Goal: Information Seeking & Learning: Learn about a topic

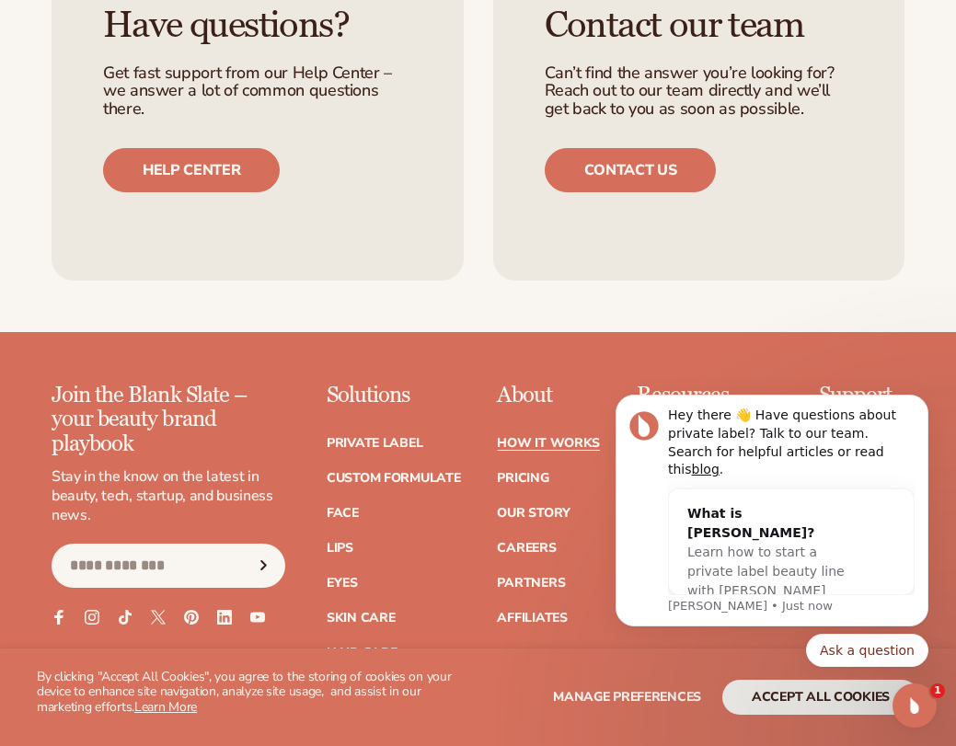
scroll to position [4210, 0]
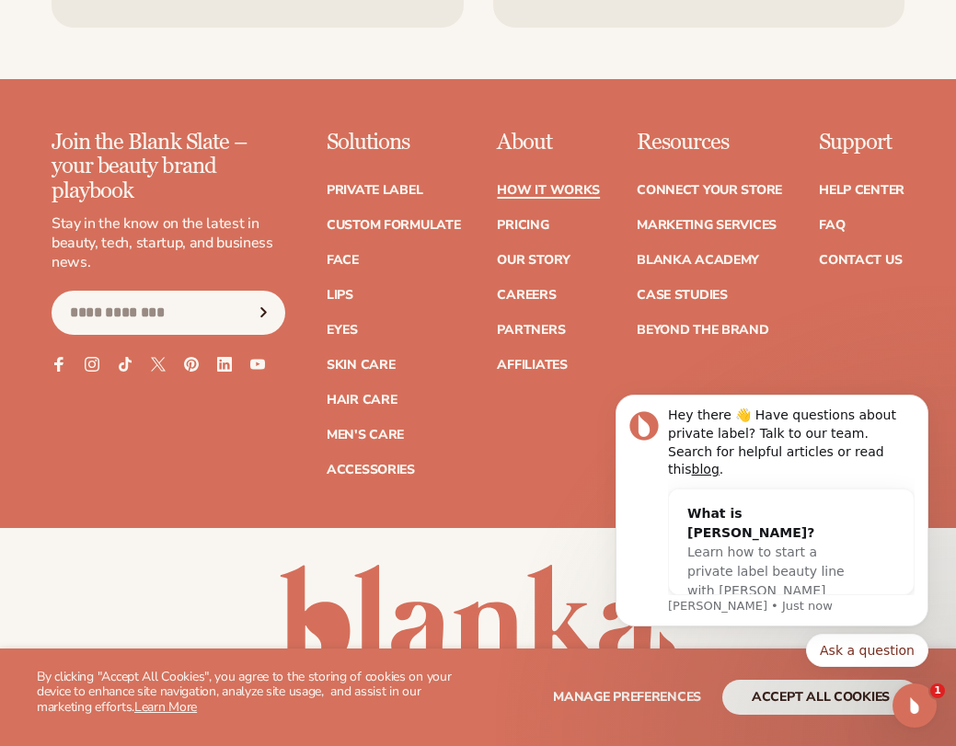
click at [535, 184] on link "How It Works" at bounding box center [548, 190] width 103 height 13
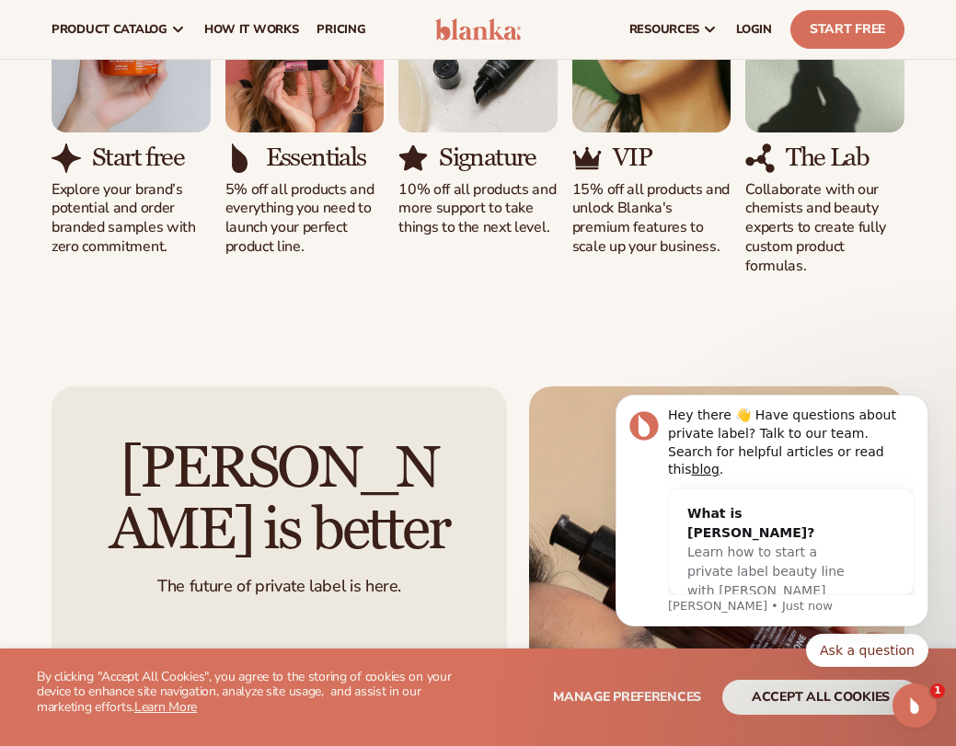
scroll to position [1012, 0]
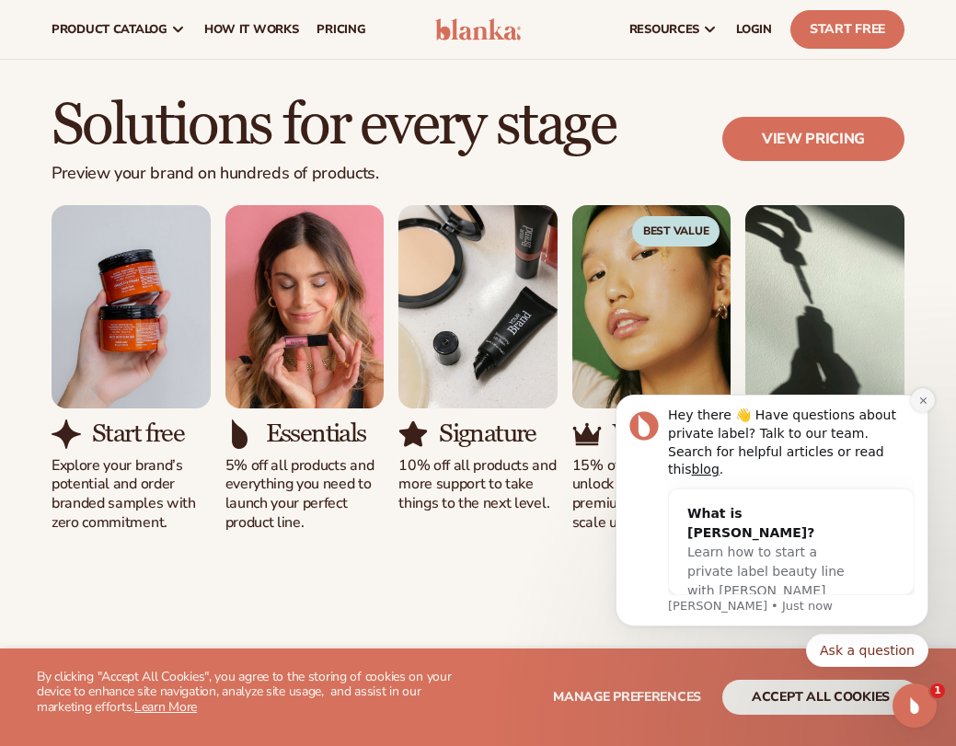
click at [918, 400] on icon "Dismiss notification" at bounding box center [923, 401] width 10 height 10
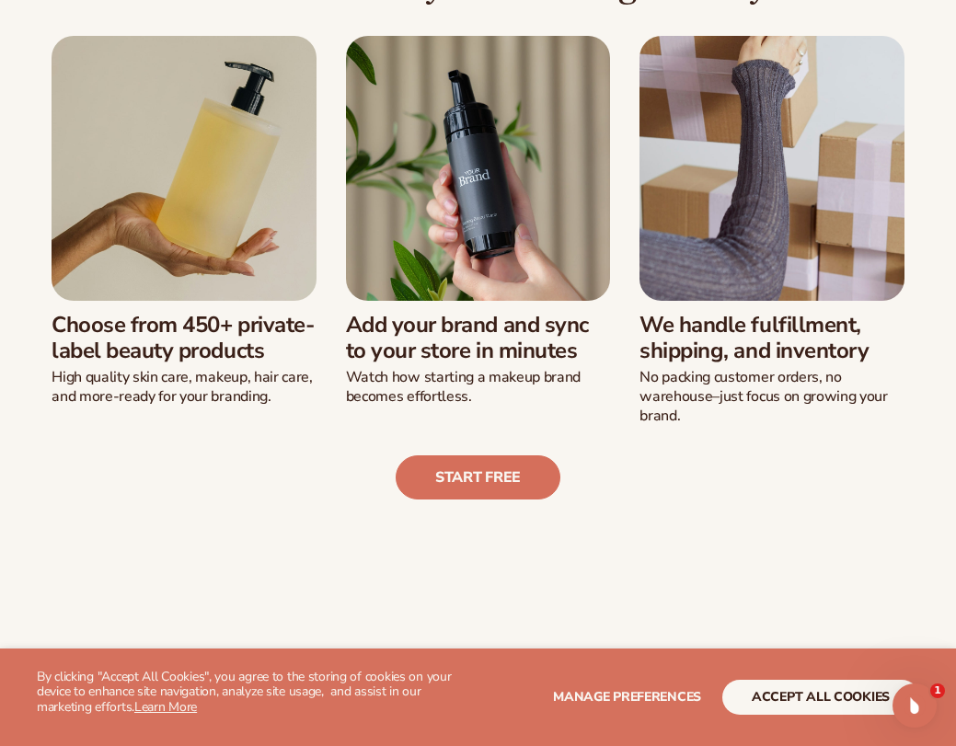
scroll to position [0, 0]
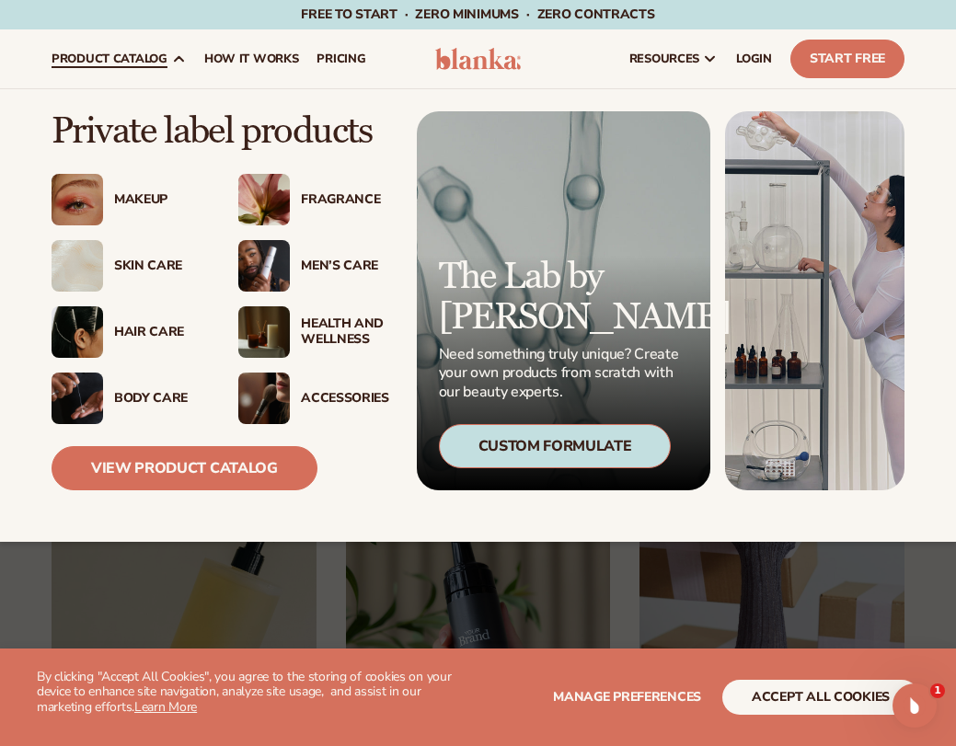
click at [166, 64] on span "product catalog" at bounding box center [110, 59] width 116 height 15
click at [157, 388] on div "Body Care" at bounding box center [127, 399] width 150 height 52
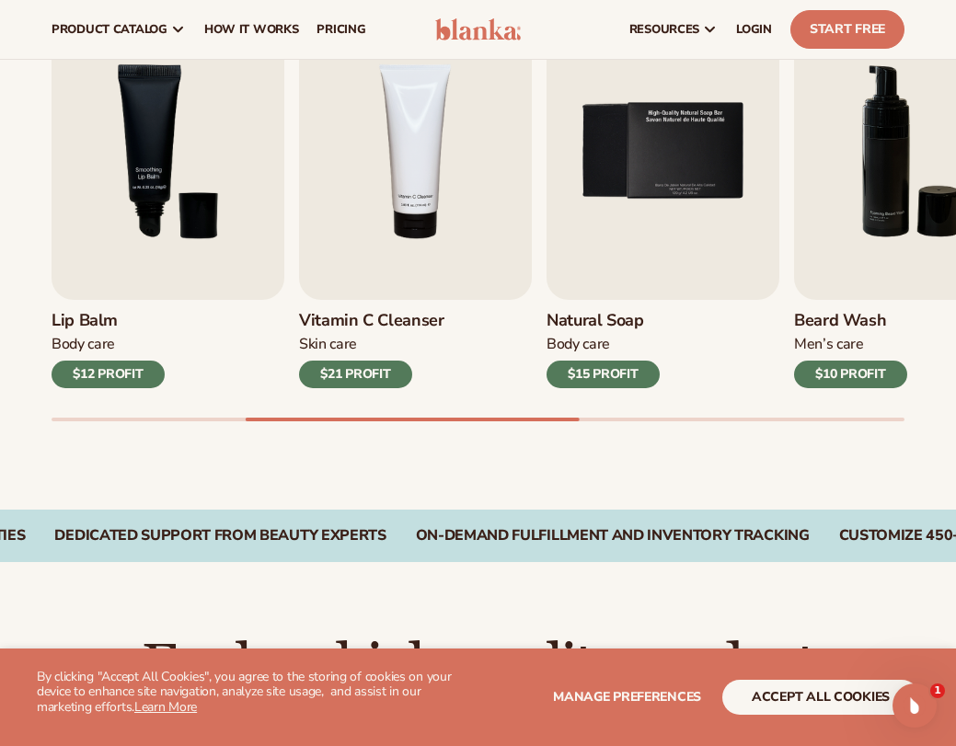
scroll to position [460, 0]
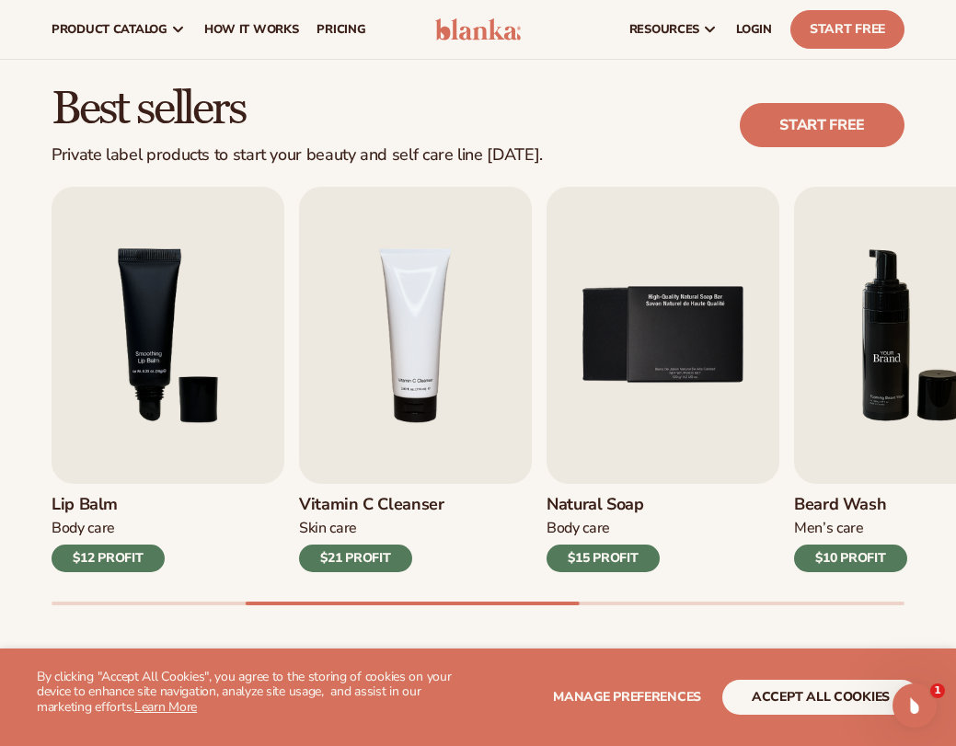
click at [882, 352] on img "6 / 9" at bounding box center [910, 335] width 233 height 297
click at [902, 413] on img "6 / 9" at bounding box center [910, 335] width 233 height 297
drag, startPoint x: 560, startPoint y: 599, endPoint x: 629, endPoint y: 596, distance: 69.1
click at [630, 596] on div "Lip Gloss Makeup $16 PROFIT Moisturizer [MEDICAL_DATA] $17 PROFIT [MEDICAL_DATA…" at bounding box center [504, 396] width 905 height 419
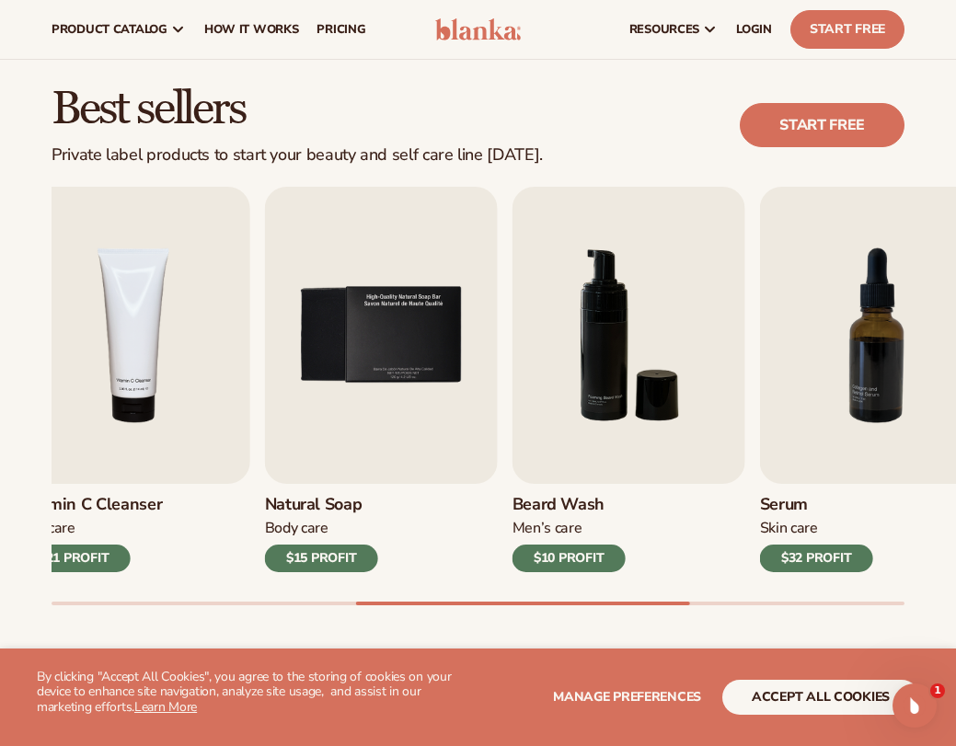
drag, startPoint x: 572, startPoint y: 603, endPoint x: 721, endPoint y: 602, distance: 148.2
click at [690, 602] on div at bounding box center [523, 604] width 334 height 4
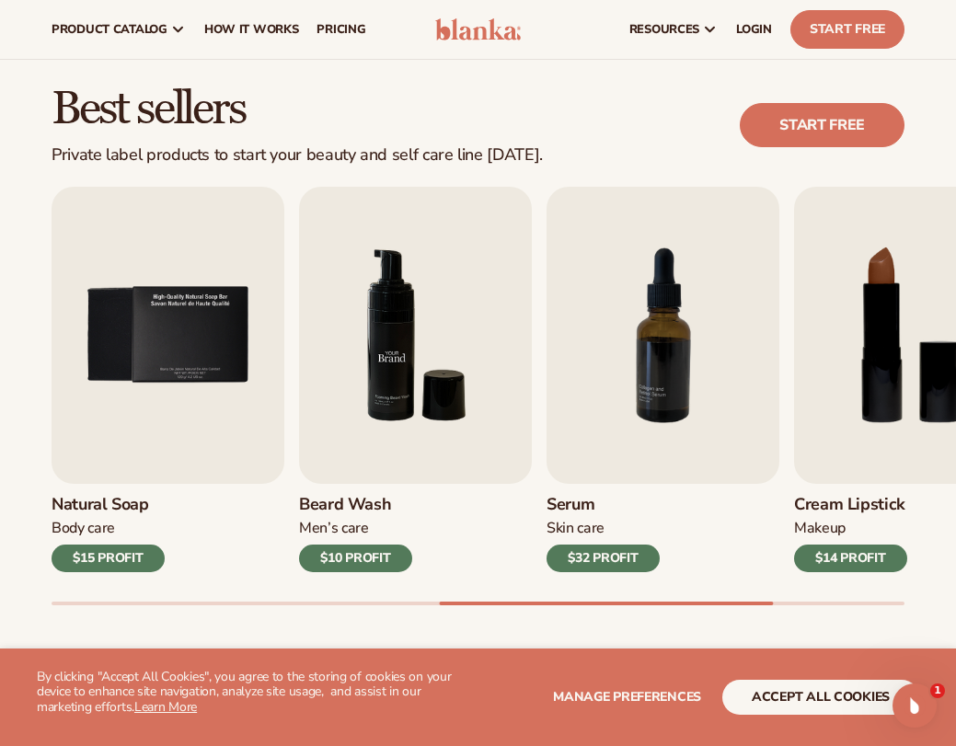
click at [411, 375] on img "6 / 9" at bounding box center [415, 335] width 233 height 297
click at [346, 550] on div "$10 PROFIT" at bounding box center [355, 559] width 113 height 28
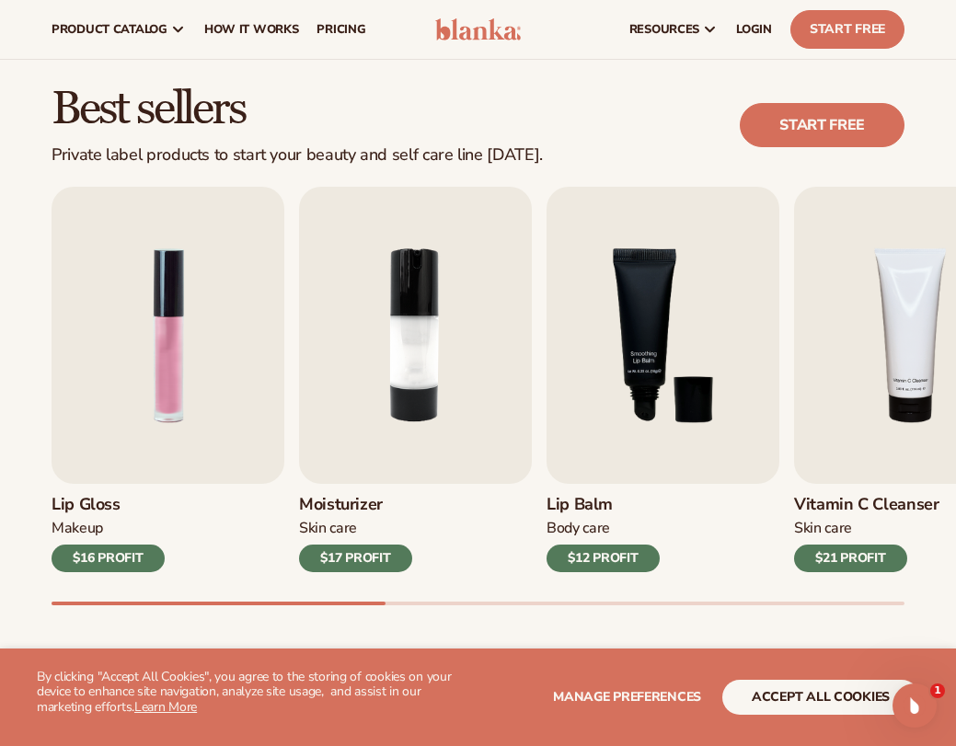
drag, startPoint x: 715, startPoint y: 604, endPoint x: 64, endPoint y: 572, distance: 652.3
click at [64, 572] on div "Lip Gloss Makeup $16 PROFIT Moisturizer [MEDICAL_DATA] $17 PROFIT [MEDICAL_DATA…" at bounding box center [504, 396] width 905 height 419
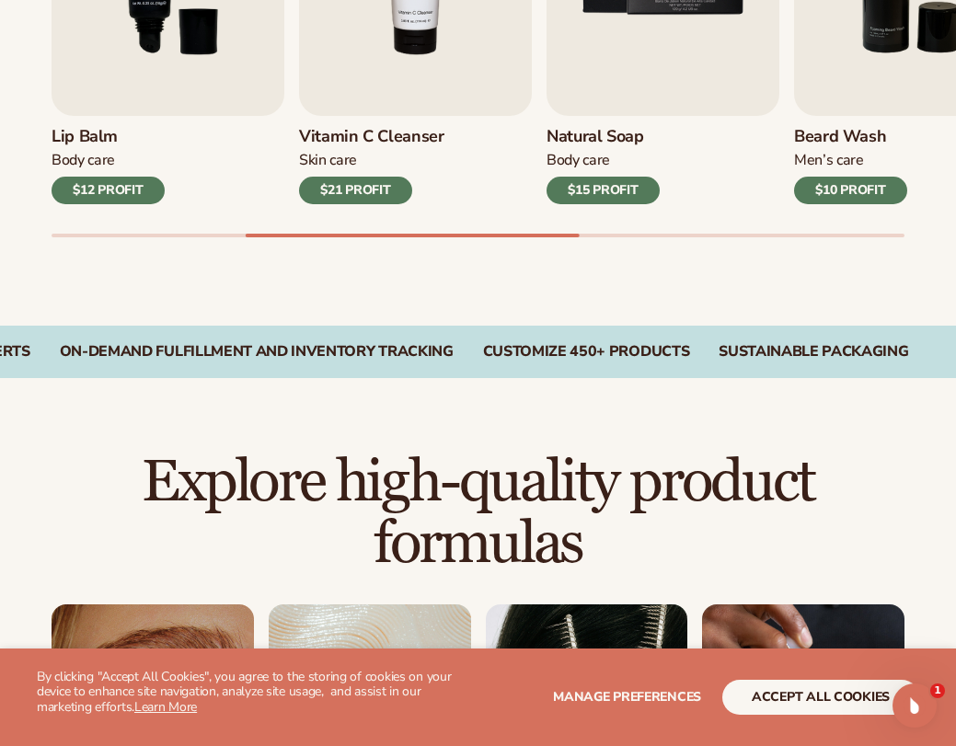
scroll to position [920, 0]
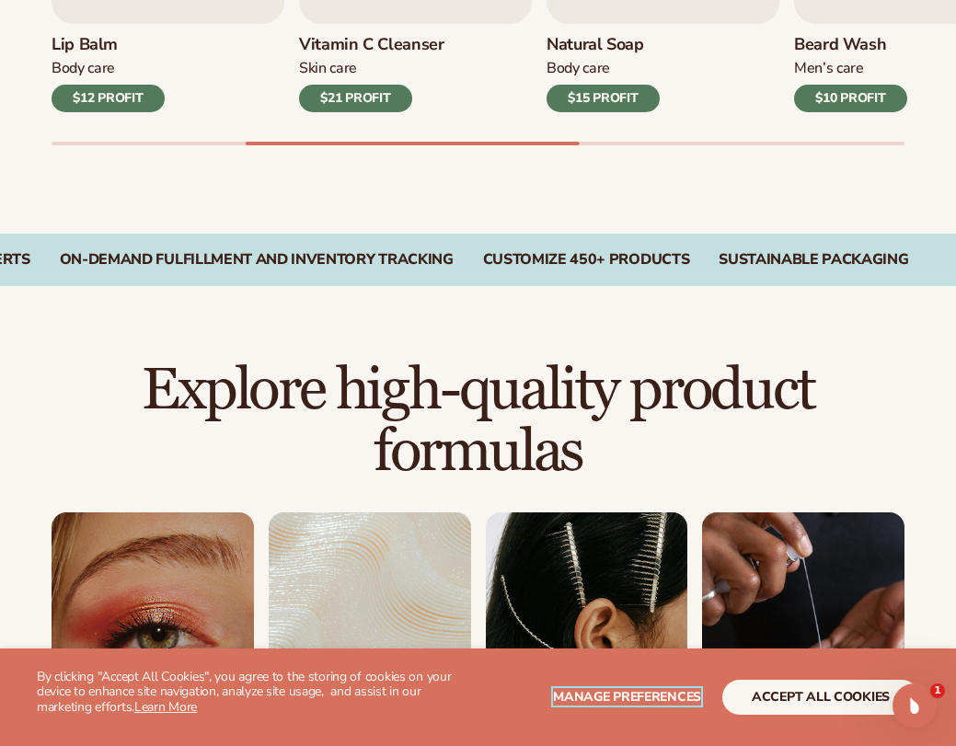
click at [647, 694] on span "Manage preferences" at bounding box center [627, 696] width 148 height 17
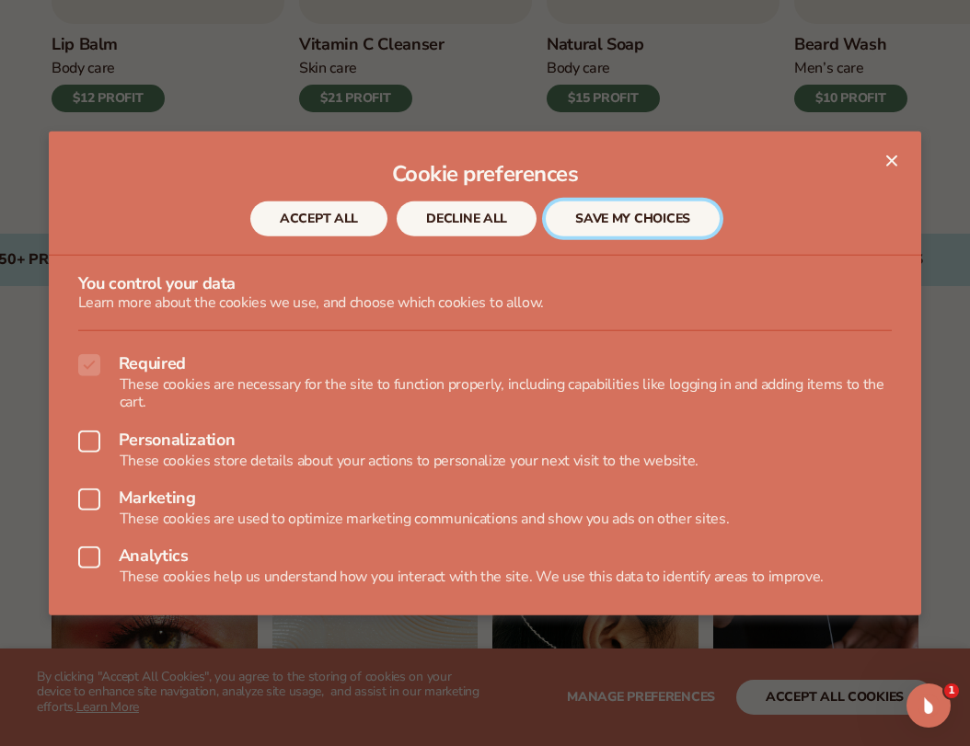
click at [610, 213] on button "SAVE MY CHOICES" at bounding box center [633, 219] width 174 height 35
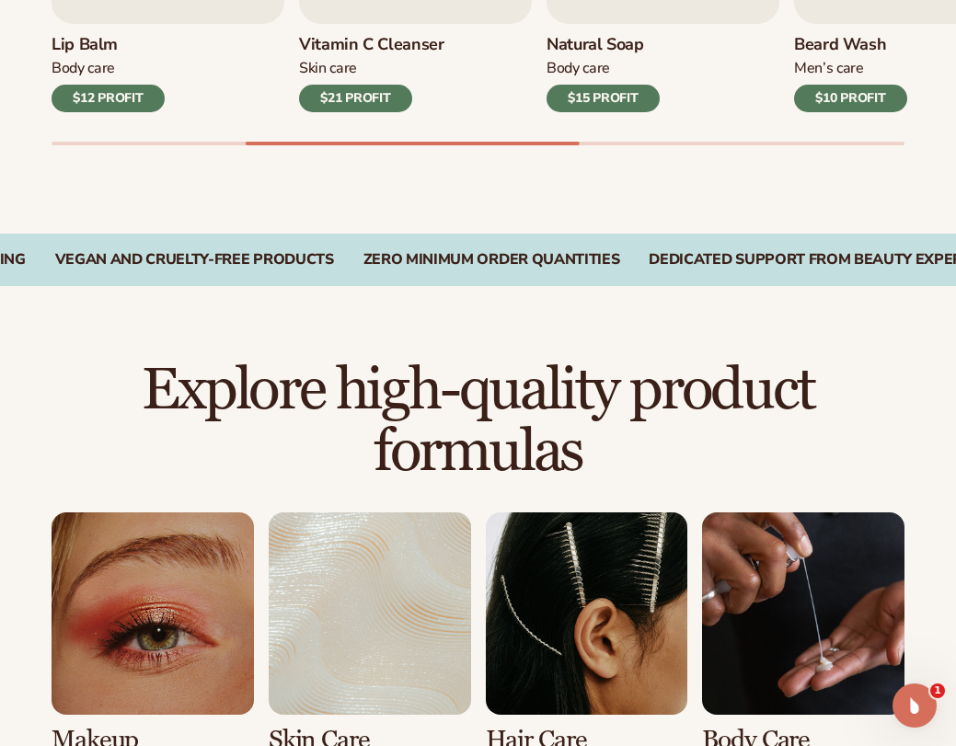
scroll to position [1380, 0]
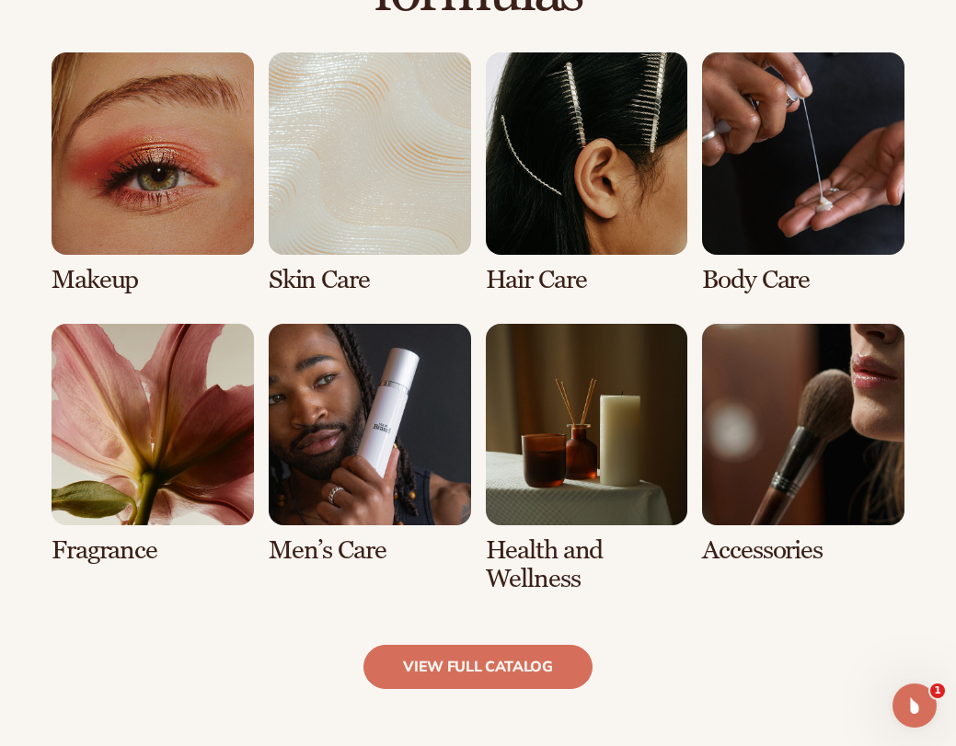
click at [614, 474] on link "7 / 8" at bounding box center [587, 459] width 202 height 270
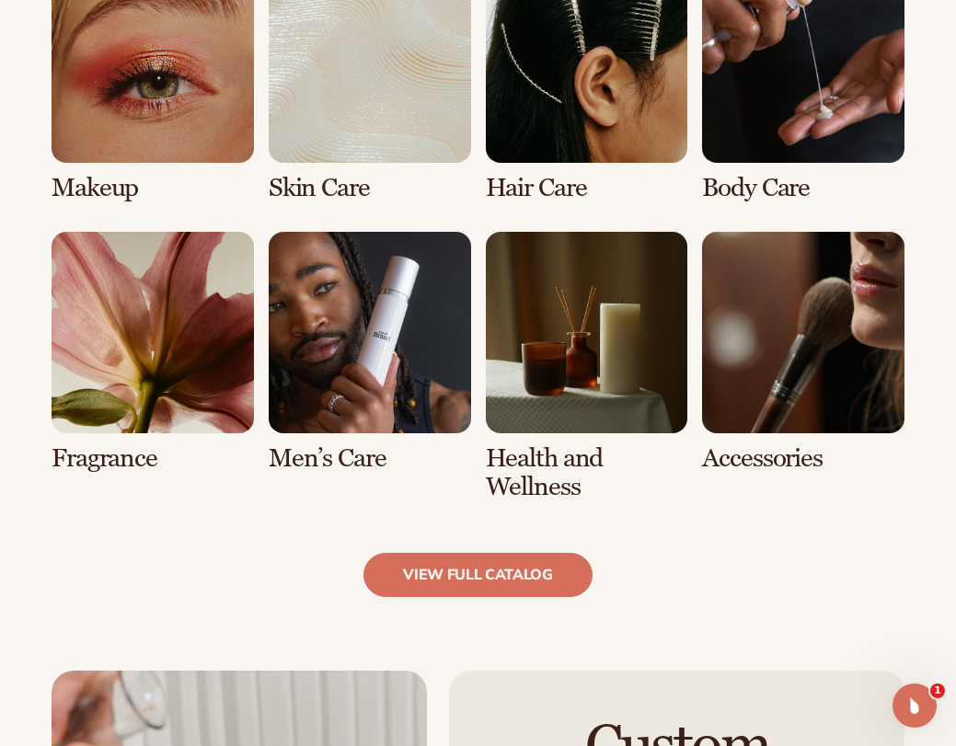
click at [578, 385] on link "7 / 8" at bounding box center [587, 367] width 202 height 270
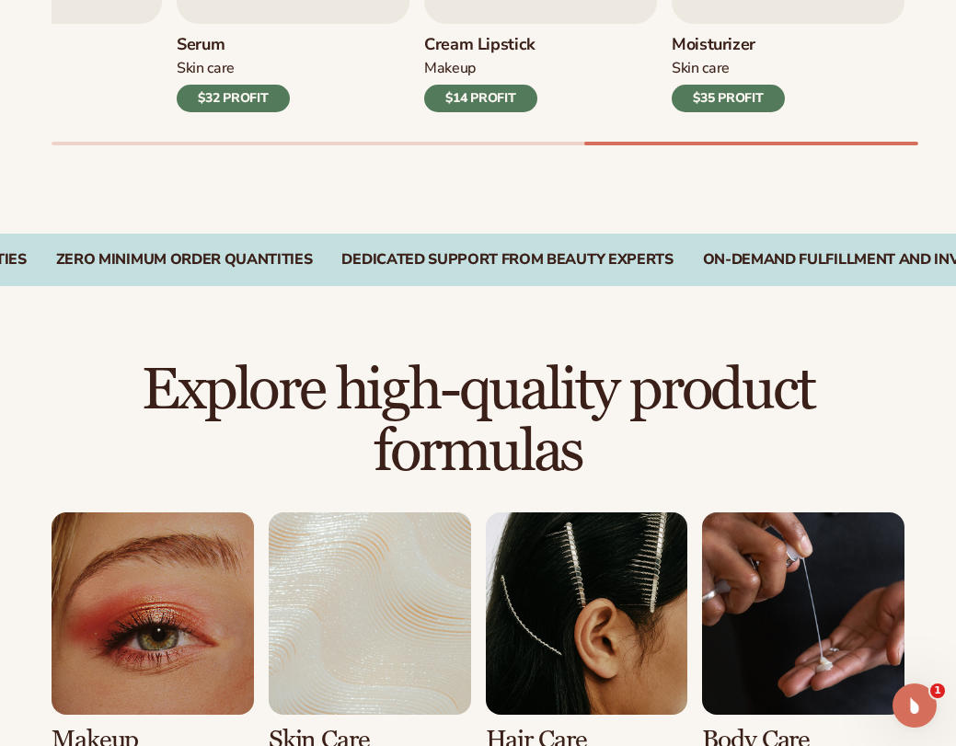
scroll to position [1104, 0]
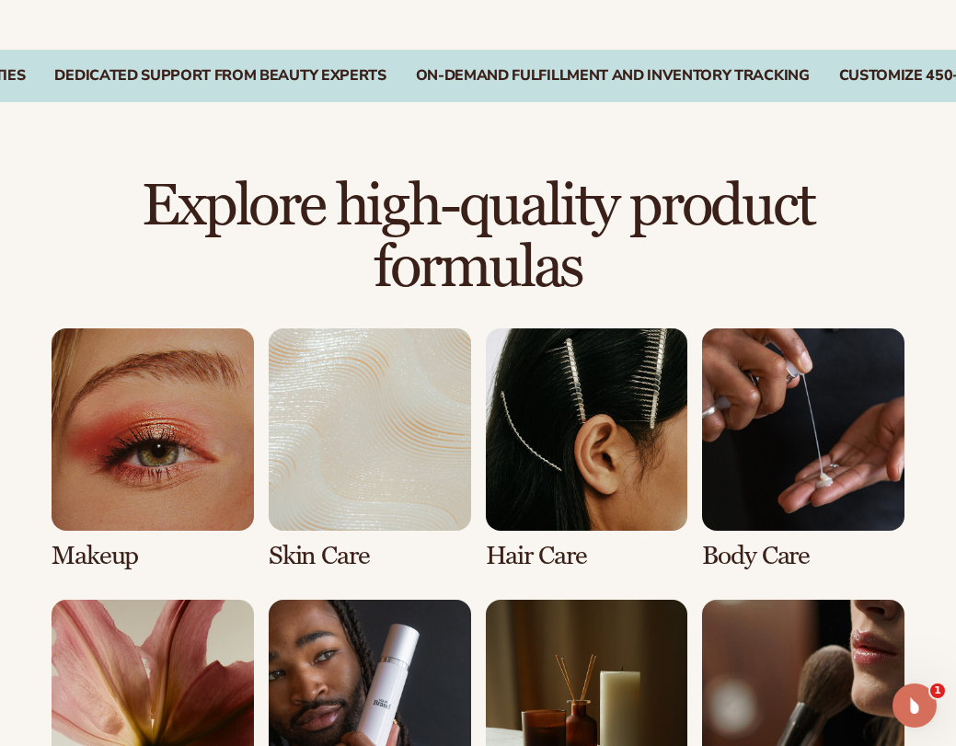
click at [228, 444] on link "1 / 8" at bounding box center [153, 450] width 202 height 242
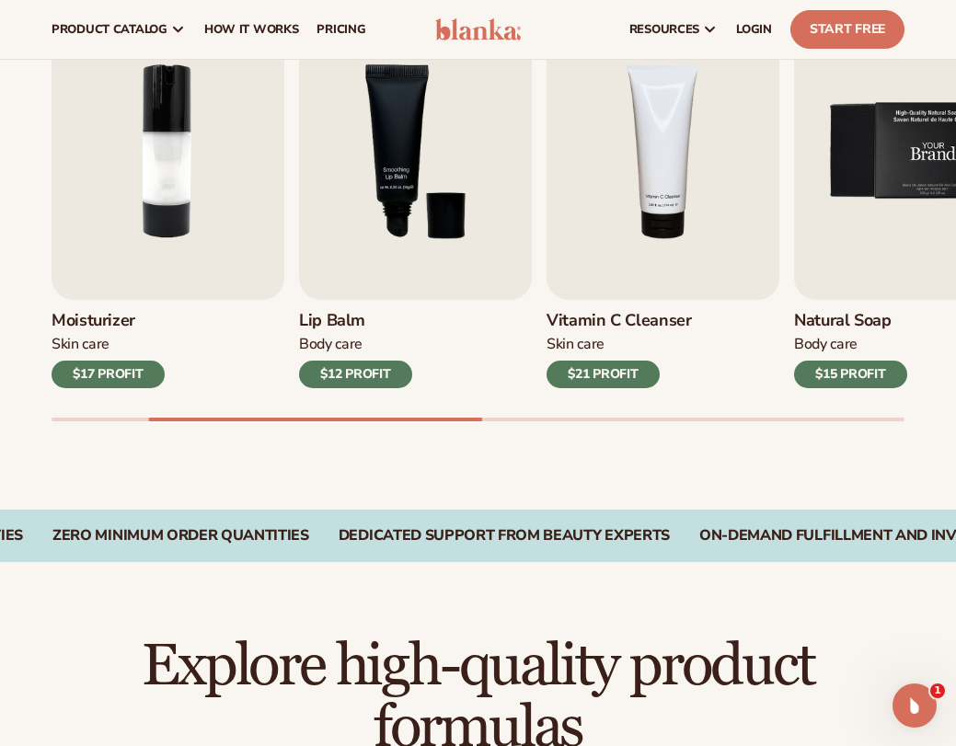
scroll to position [552, 0]
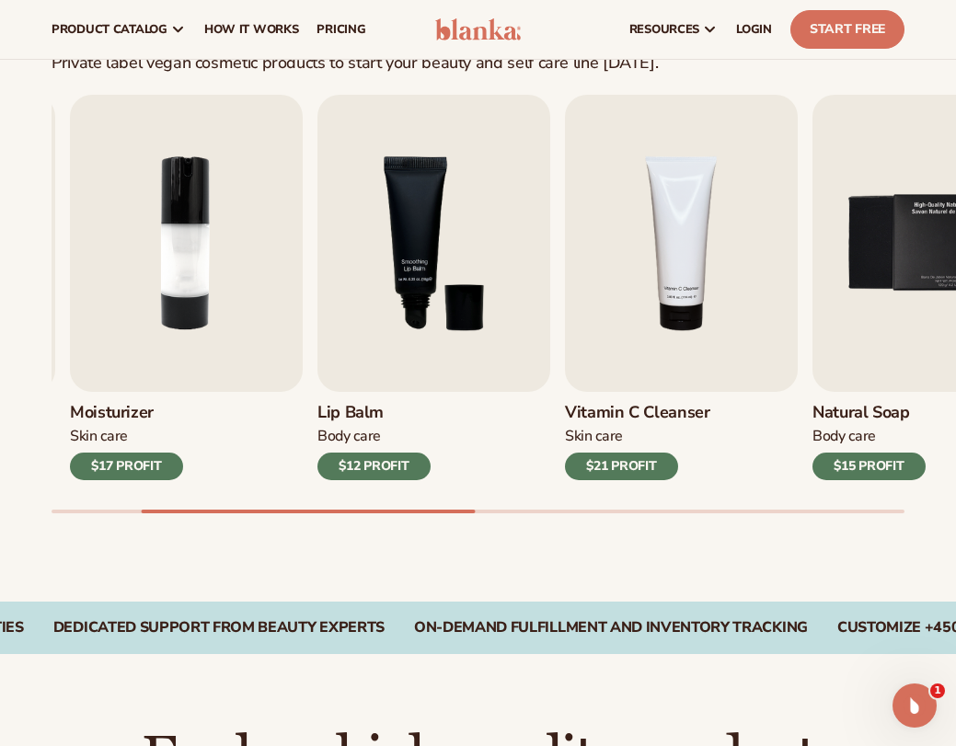
click at [898, 505] on div "Lip Gloss Makeup $16 PROFIT Moisturizer [MEDICAL_DATA] $17 PROFIT [MEDICAL_DATA…" at bounding box center [504, 304] width 905 height 419
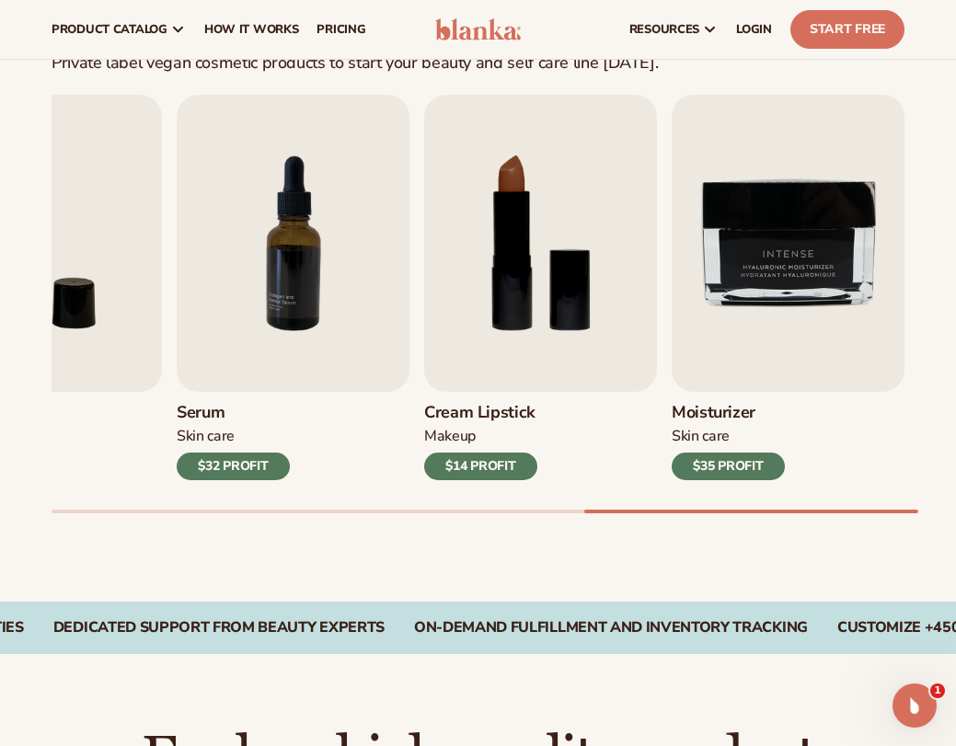
click at [898, 512] on div at bounding box center [478, 512] width 853 height 4
click at [897, 512] on div at bounding box center [751, 512] width 334 height 4
